Goal: Transaction & Acquisition: Obtain resource

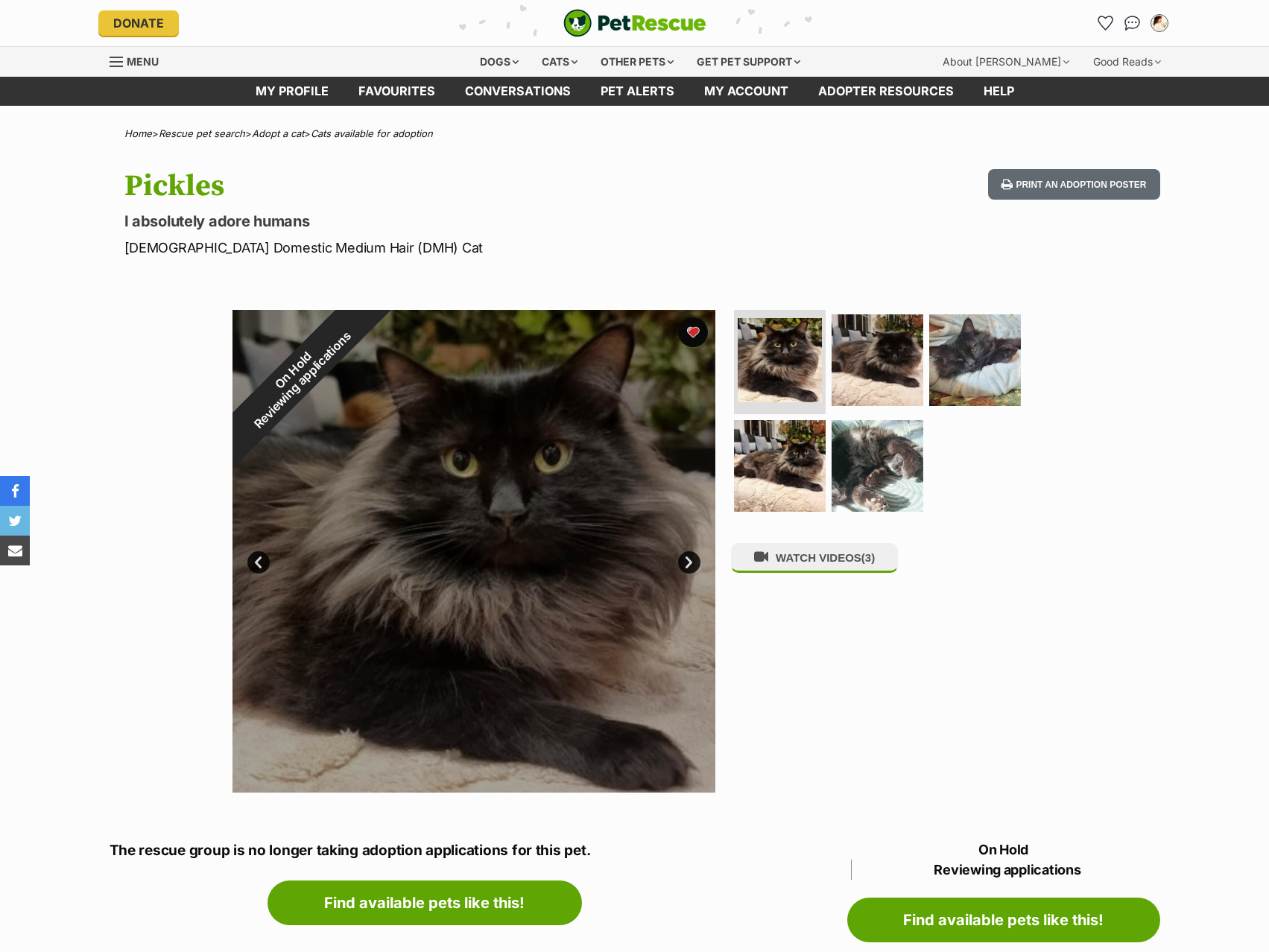
click at [1098, 27] on icon "Favourites" at bounding box center [1106, 23] width 16 height 15
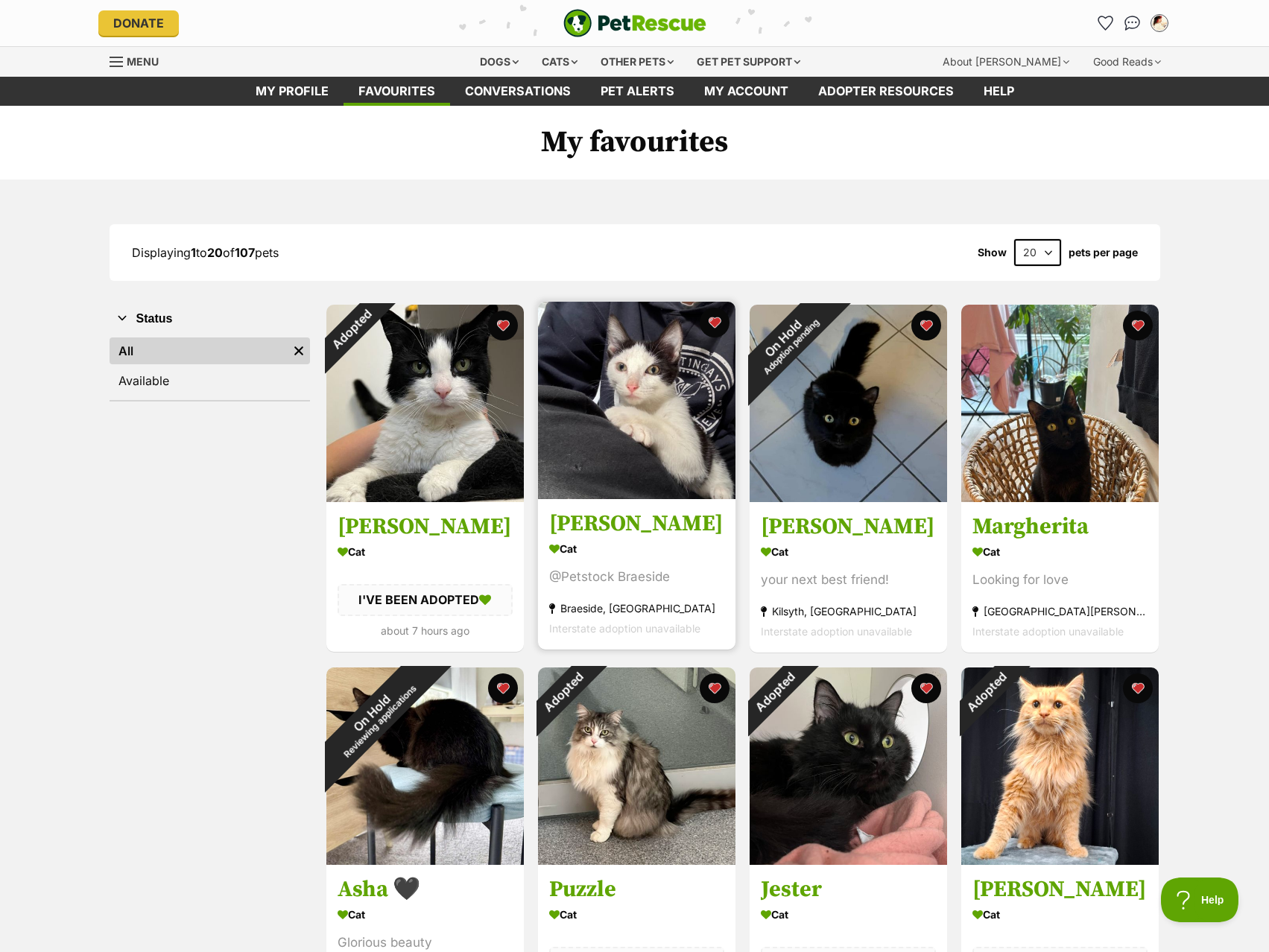
click at [683, 464] on img at bounding box center [637, 400] width 197 height 197
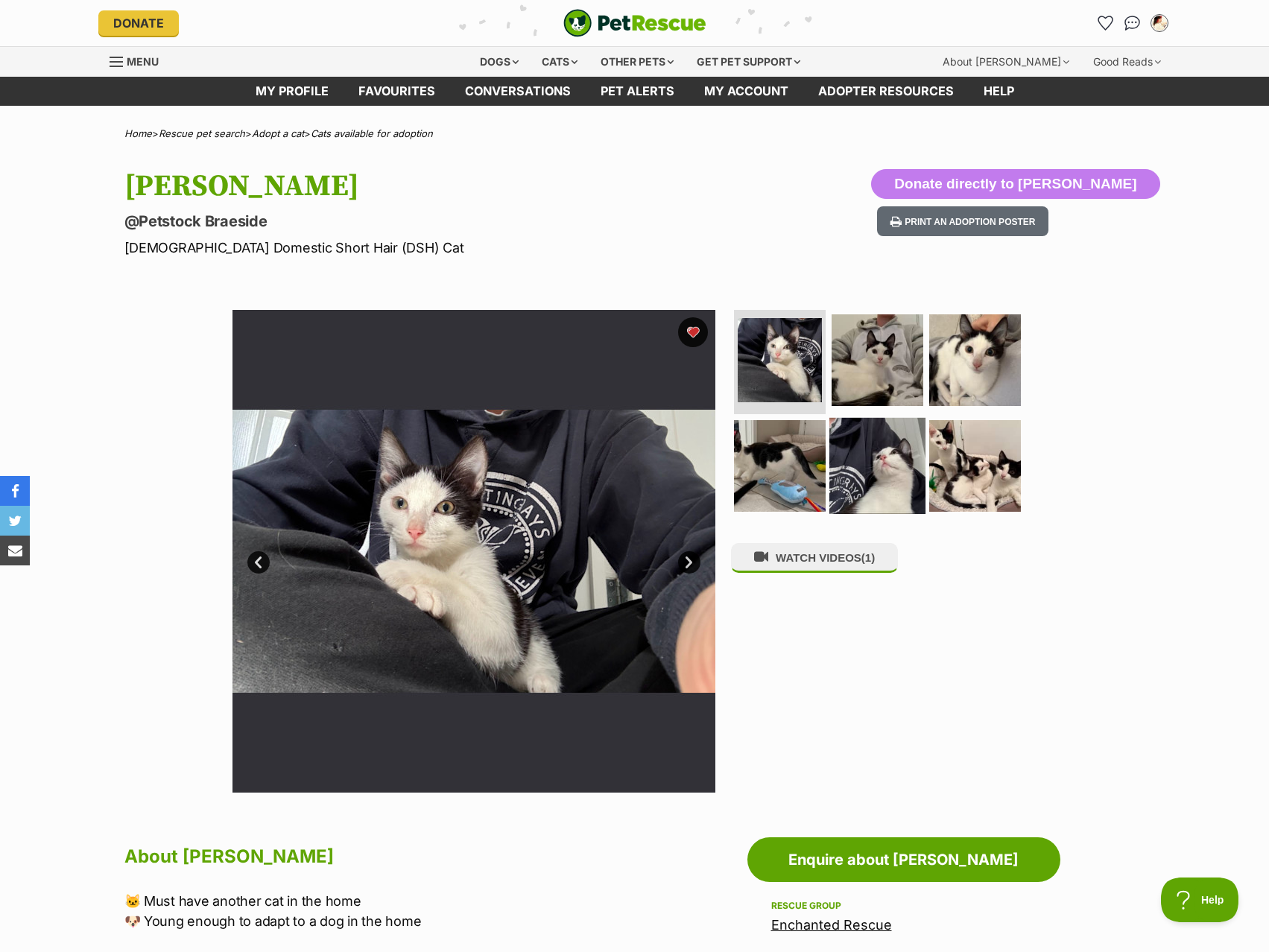
click at [869, 423] on img at bounding box center [877, 465] width 96 height 96
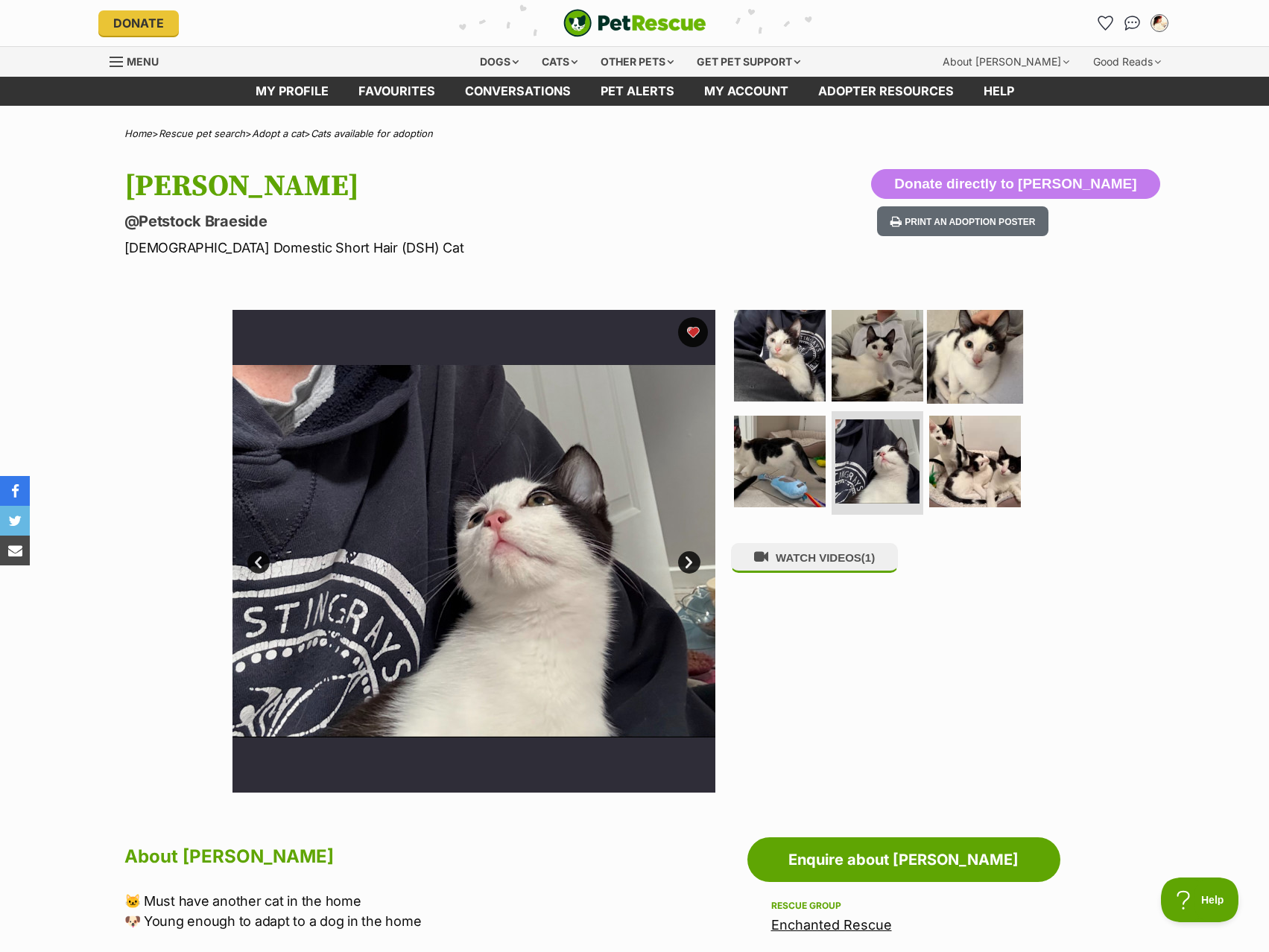
click at [972, 371] on img at bounding box center [975, 356] width 96 height 96
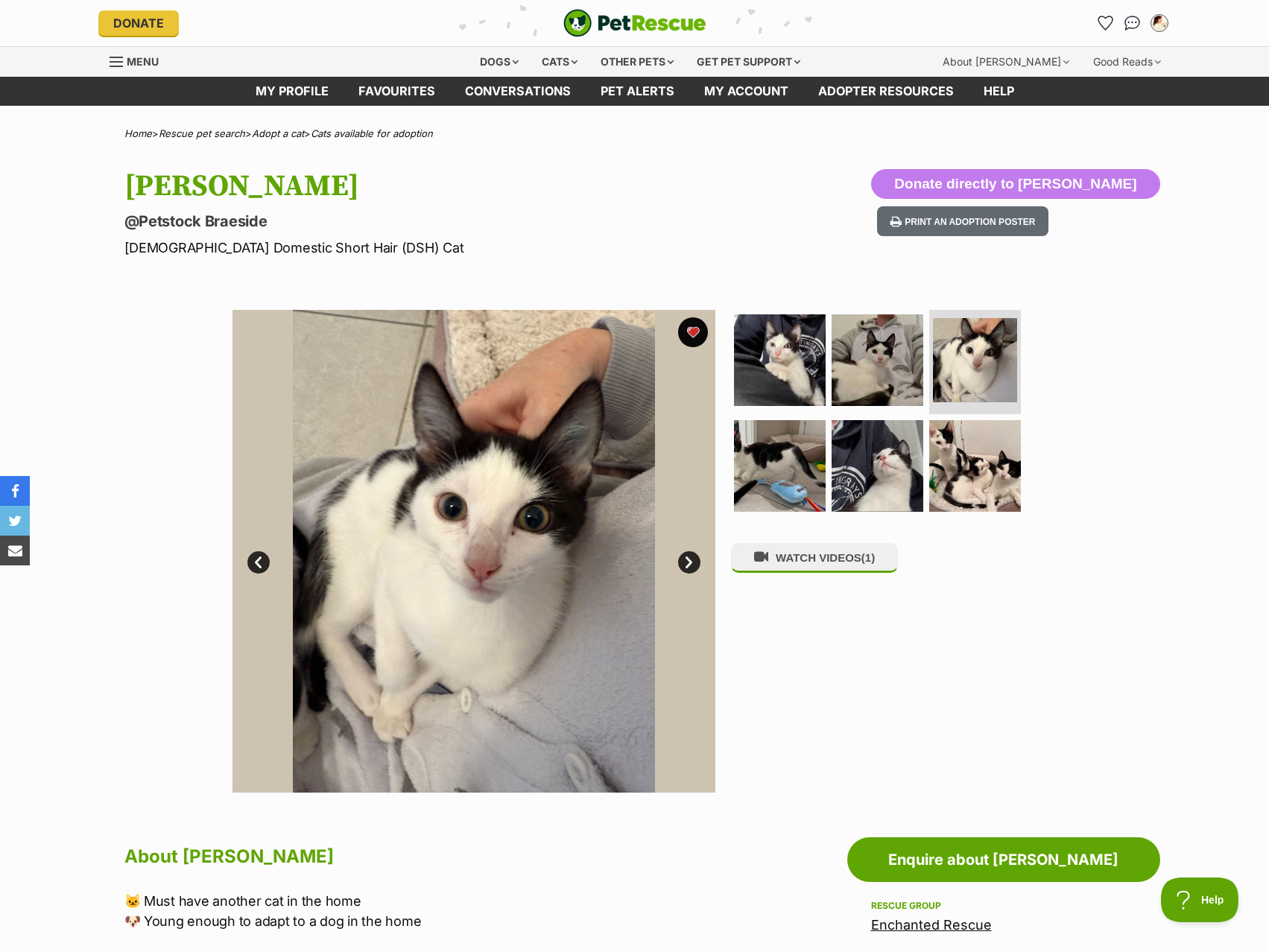
click at [1021, 457] on ul at bounding box center [884, 416] width 306 height 212
click at [1013, 457] on img at bounding box center [975, 465] width 96 height 96
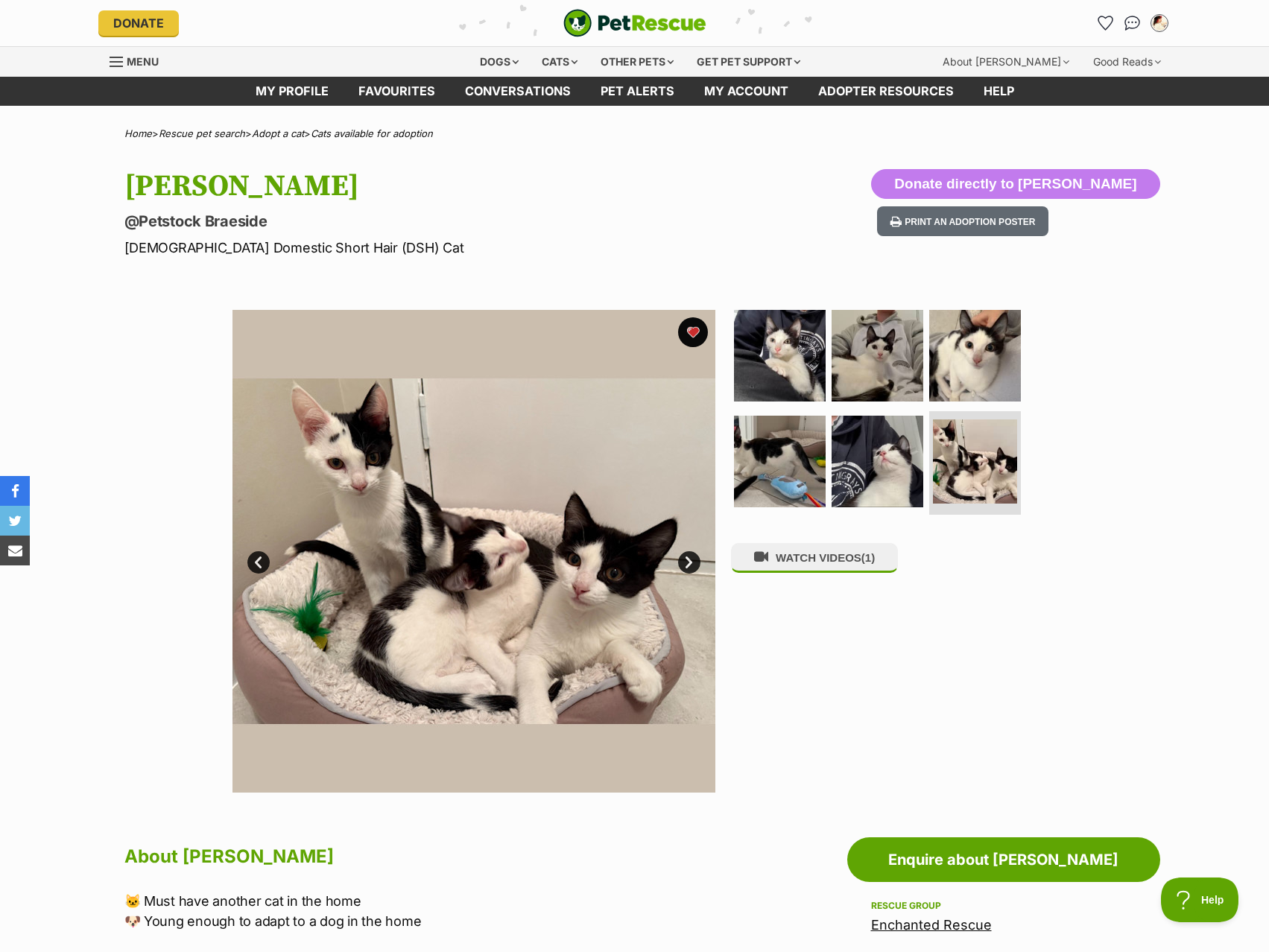
click at [1119, 605] on div "Available 6 of 6 images 6 of 6 images 6 of 6 images 6 of 6 images 6 of 6 images…" at bounding box center [634, 540] width 1269 height 505
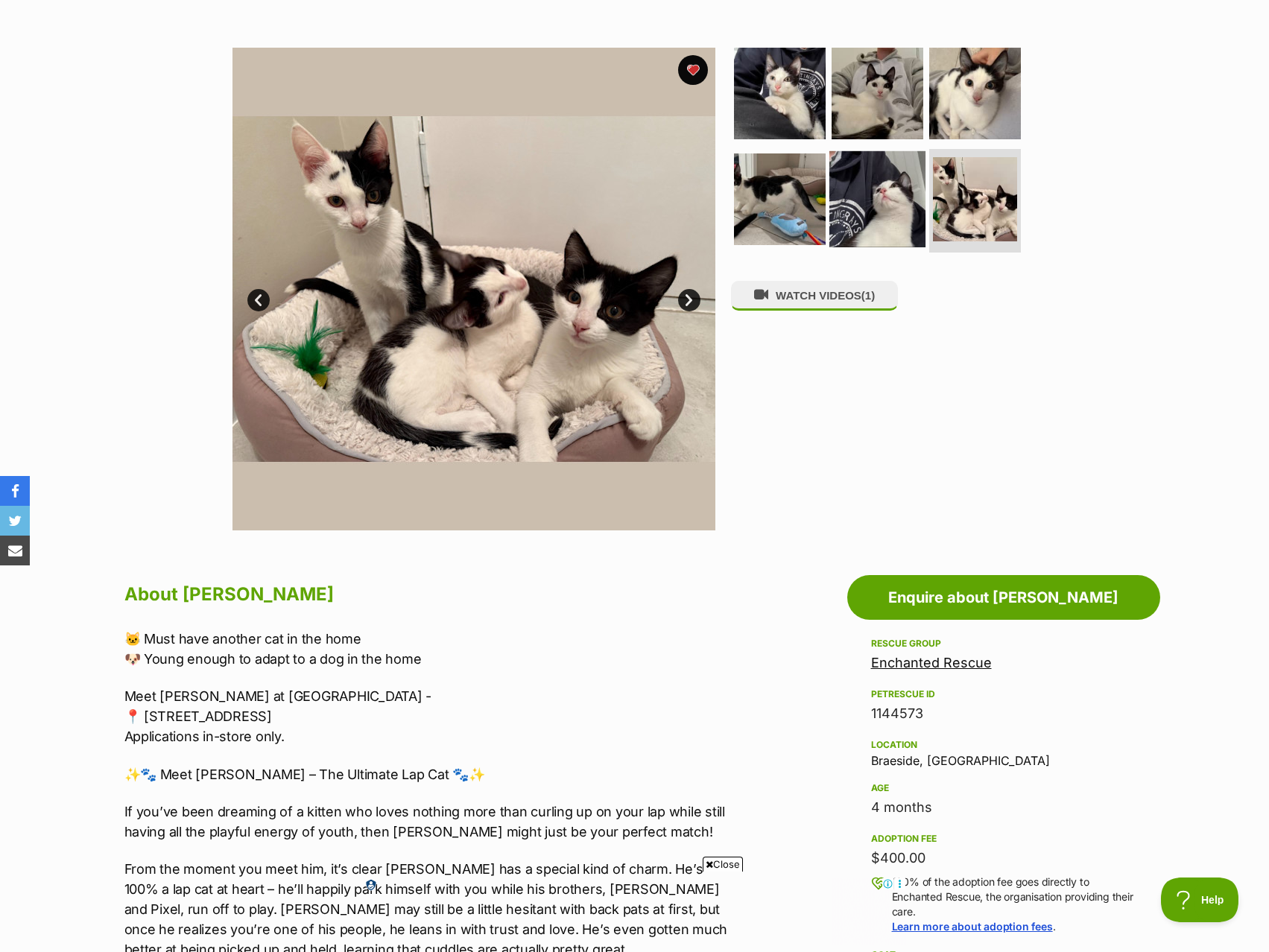
scroll to position [75, 0]
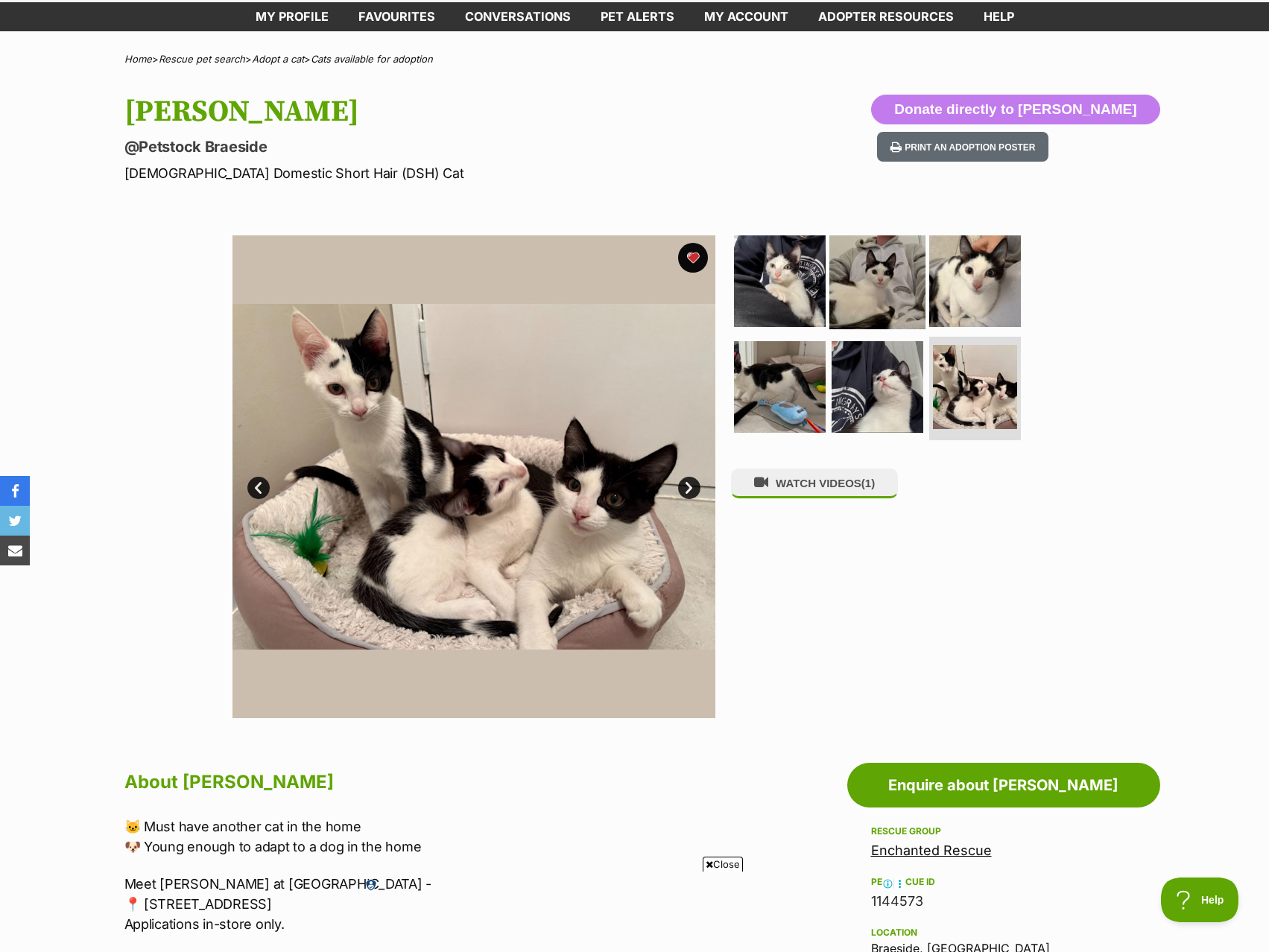
click at [900, 259] on img at bounding box center [877, 281] width 96 height 96
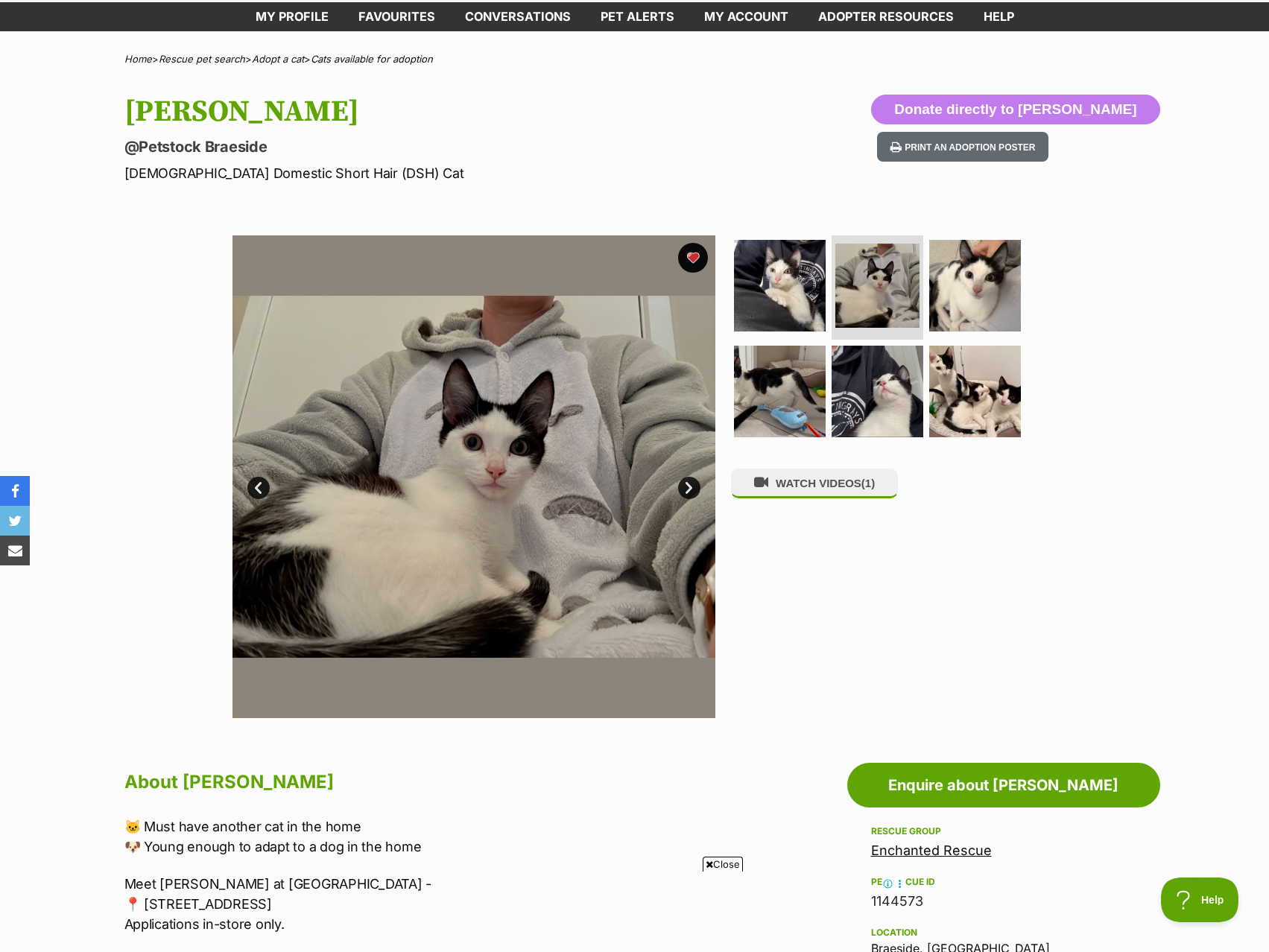
scroll to position [0, 0]
click at [1147, 291] on div "Available 2 of 6 images 2 of 6 images 2 of 6 images 2 of 6 images 2 of 6 images…" at bounding box center [634, 466] width 1269 height 505
